Goal: Information Seeking & Learning: Find specific fact

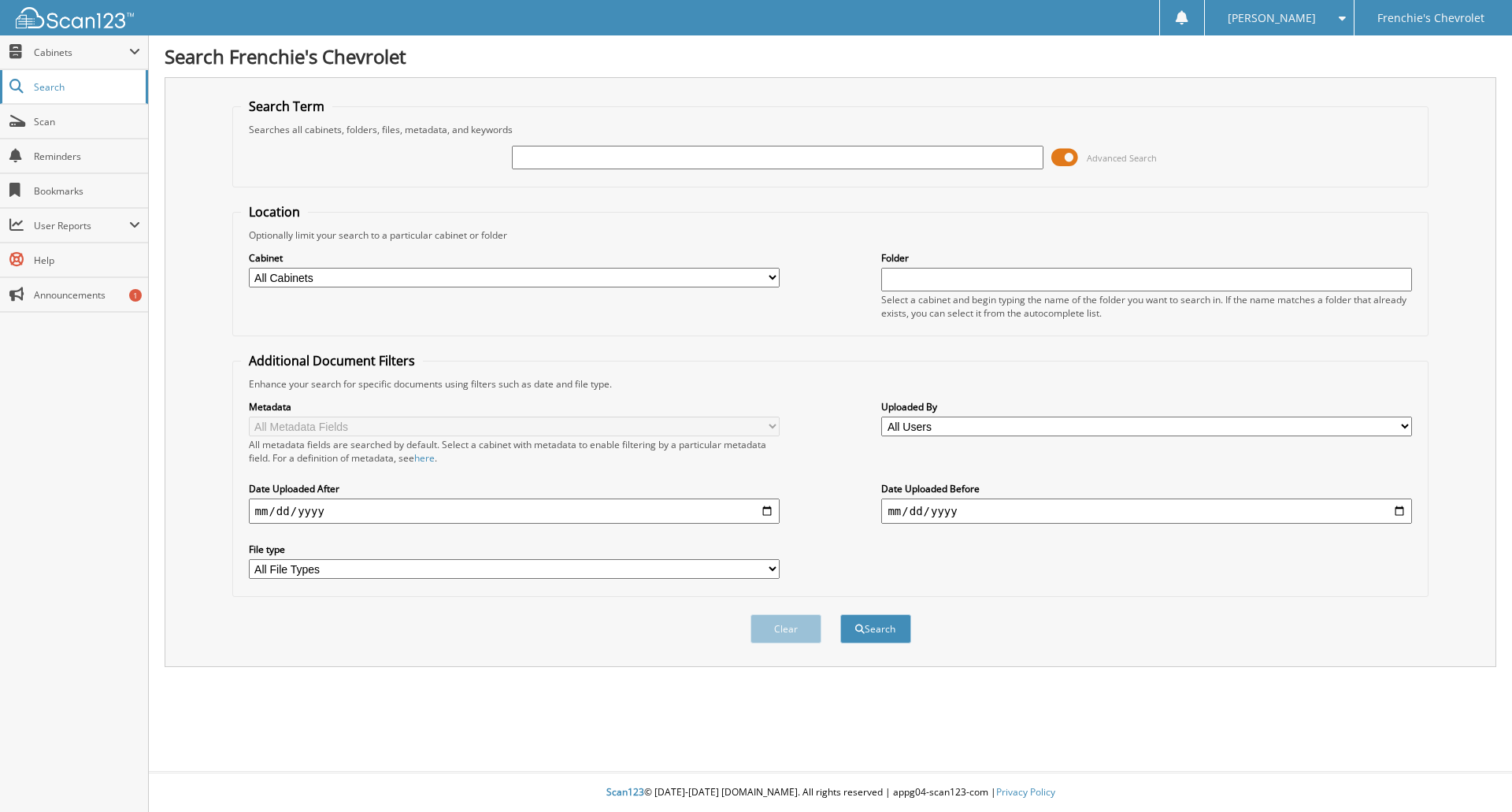
click at [37, 85] on span "Search" at bounding box center [86, 87] width 104 height 13
click at [589, 167] on input "text" at bounding box center [778, 157] width 531 height 24
click at [611, 119] on fieldset "Search Term Searches all cabinets, folders, files, metadata, and keywords Advan…" at bounding box center [831, 142] width 1198 height 89
click at [603, 161] on input "text" at bounding box center [778, 157] width 531 height 24
type input "287560"
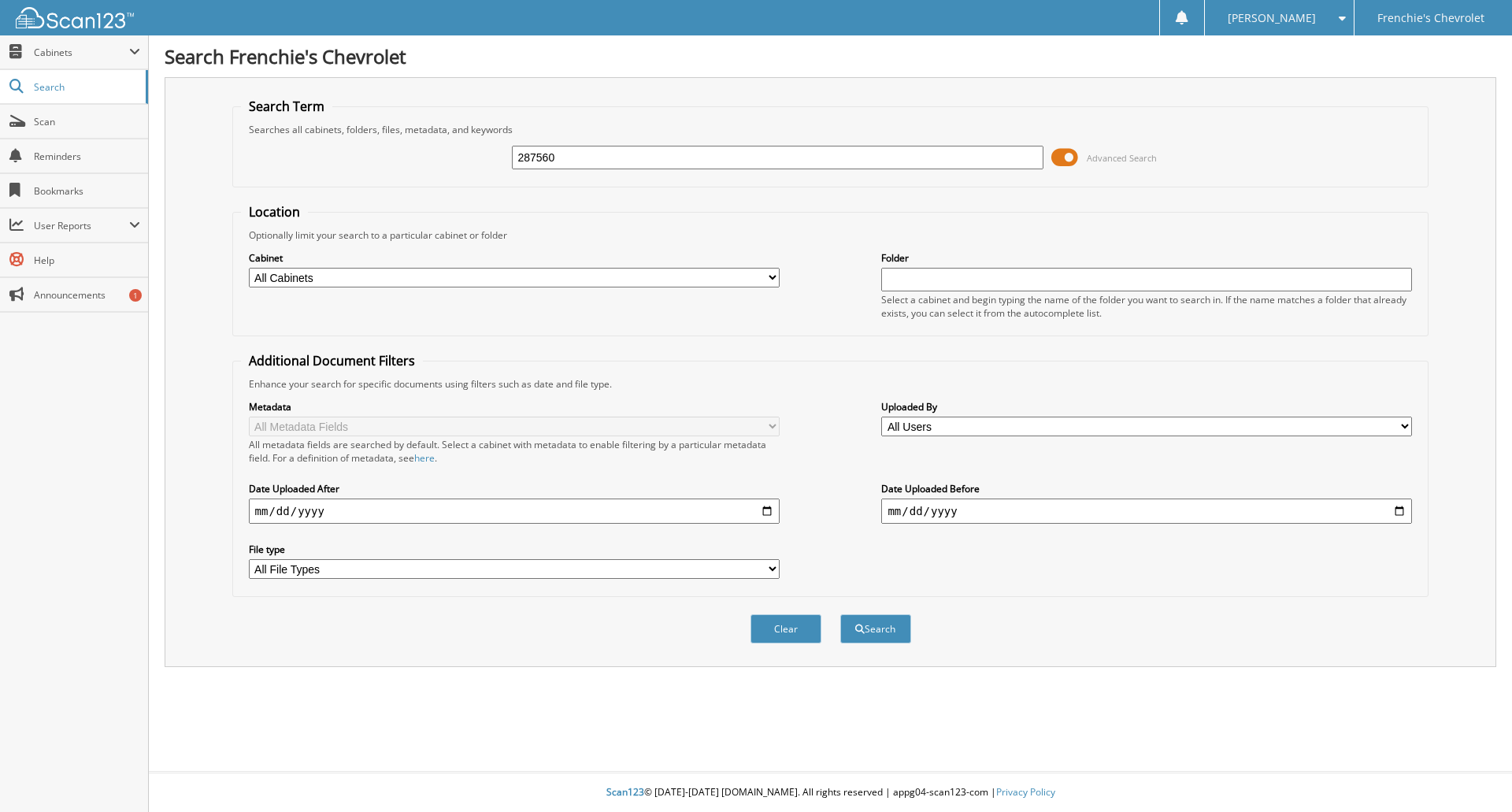
click at [841, 615] on button "Search" at bounding box center [876, 629] width 71 height 29
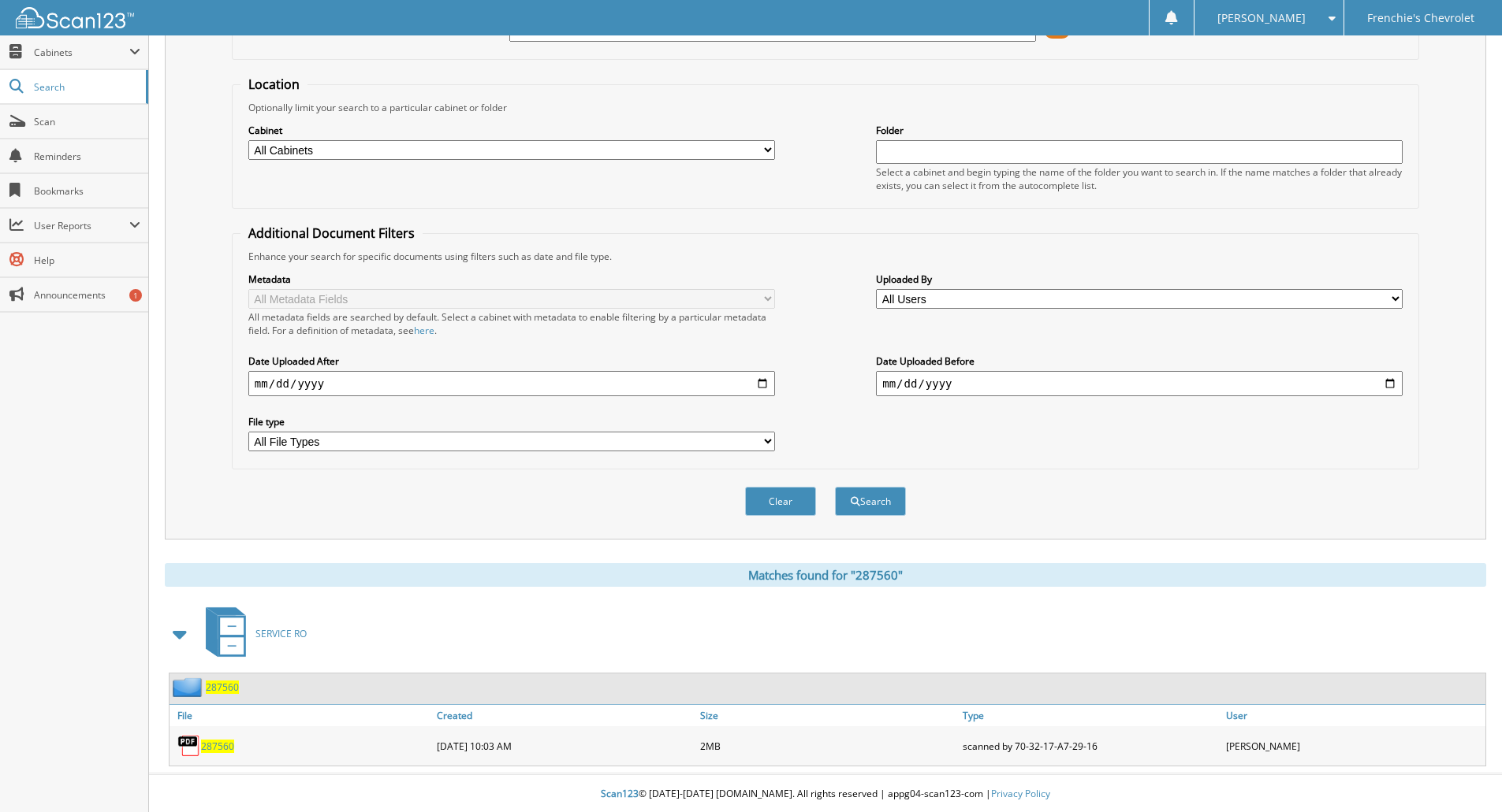
scroll to position [130, 0]
click at [226, 746] on span "287560" at bounding box center [217, 745] width 33 height 13
